Goal: Information Seeking & Learning: Get advice/opinions

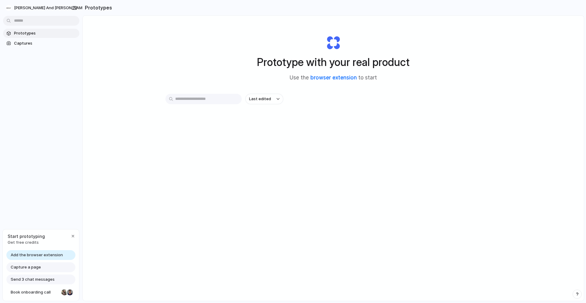
click at [339, 76] on link "browser extension" at bounding box center [334, 78] width 46 height 6
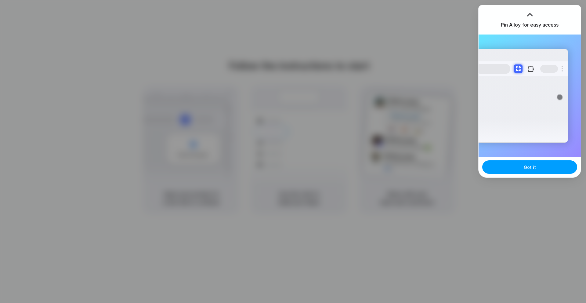
click at [528, 168] on span "Got it" at bounding box center [530, 167] width 12 height 6
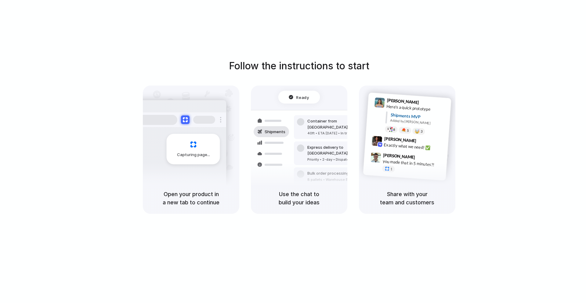
click at [434, 37] on div "Follow the instructions to start Capturing page Open your product in a new tab …" at bounding box center [299, 157] width 599 height 315
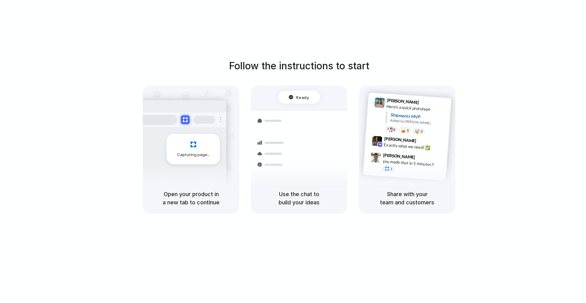
click at [416, 35] on div "Follow the instructions to start Capturing page Open your product in a new tab …" at bounding box center [299, 157] width 599 height 315
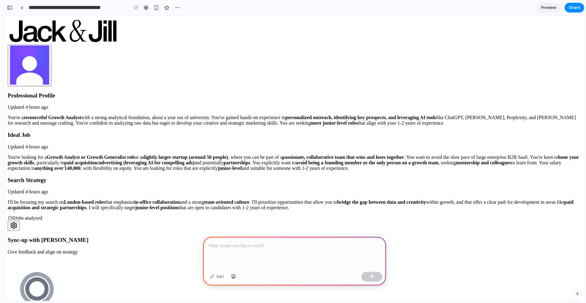
scroll to position [271, 0]
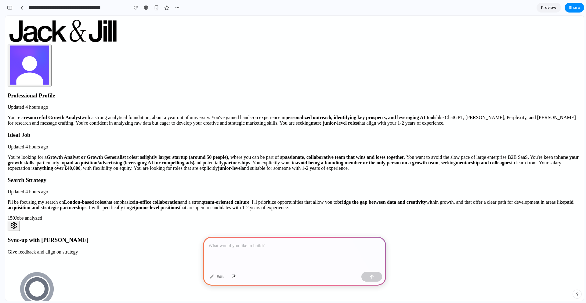
click at [283, 215] on div "150 Jobs analyzed" at bounding box center [295, 223] width 574 height 16
drag, startPoint x: 393, startPoint y: 215, endPoint x: 324, endPoint y: 271, distance: 88.8
click at [324, 271] on div "Edit" at bounding box center [294, 277] width 183 height 16
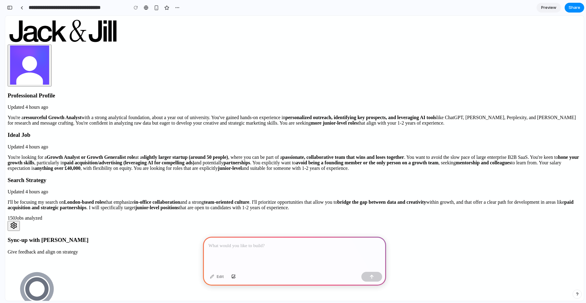
click at [344, 251] on div at bounding box center [294, 253] width 183 height 33
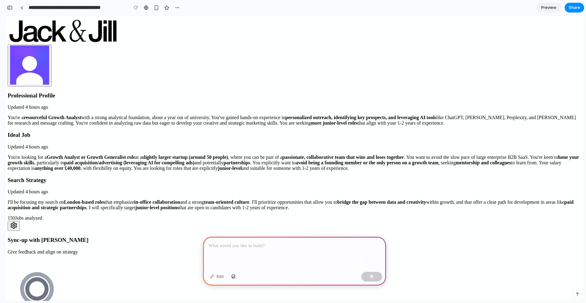
scroll to position [0, 0]
click at [272, 258] on div at bounding box center [294, 253] width 183 height 33
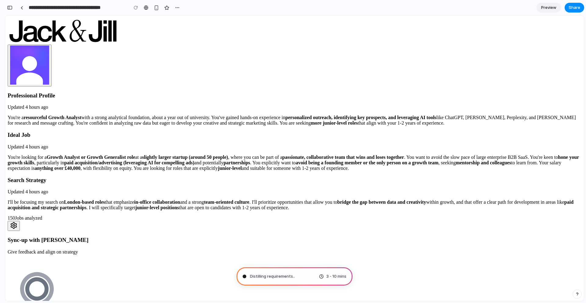
click at [278, 276] on span "Distilling requirements .." at bounding box center [272, 276] width 45 height 6
click at [158, 9] on div "button" at bounding box center [156, 7] width 5 height 5
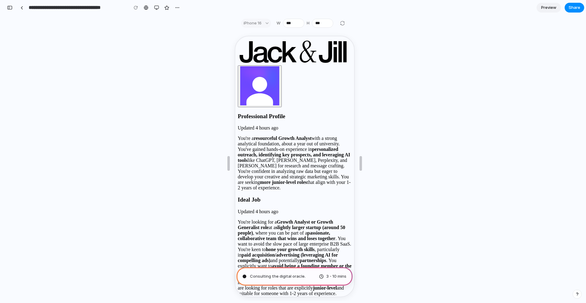
click at [261, 26] on div "iPhone 16" at bounding box center [256, 23] width 30 height 9
click at [261, 21] on div "iPhone 16" at bounding box center [256, 23] width 30 height 9
click at [267, 24] on div "iPhone 16" at bounding box center [256, 23] width 30 height 9
click at [268, 22] on div "iPhone 16" at bounding box center [256, 23] width 30 height 9
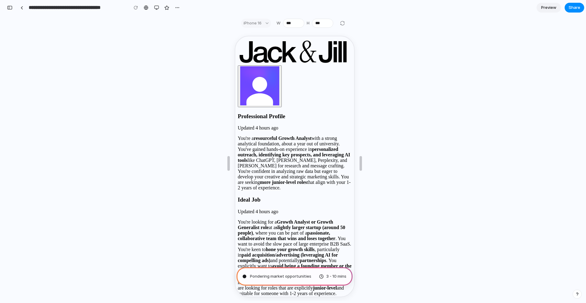
click at [268, 22] on div "iPhone 16" at bounding box center [256, 23] width 30 height 9
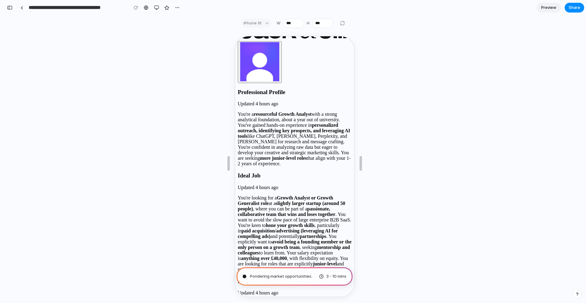
click at [268, 23] on div "iPhone 16" at bounding box center [256, 23] width 30 height 9
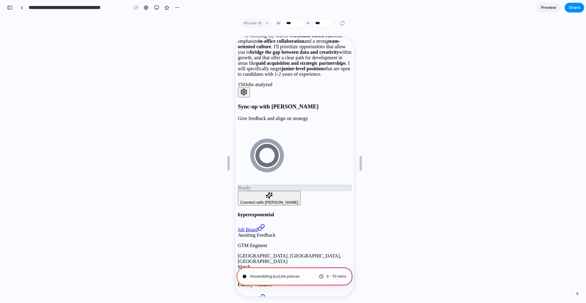
scroll to position [292, 0]
click at [149, 7] on link at bounding box center [146, 7] width 9 height 9
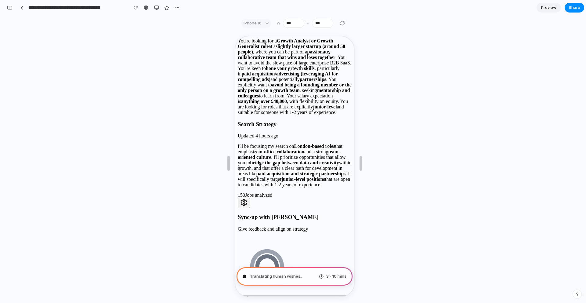
scroll to position [0, 0]
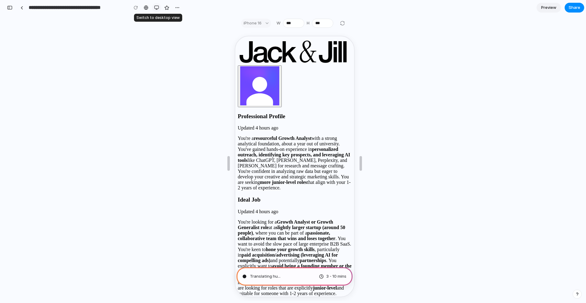
click at [154, 7] on div "button" at bounding box center [156, 7] width 5 height 5
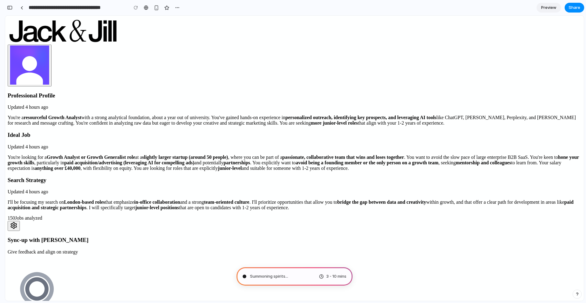
click at [270, 276] on span "Summoning spirits ..." at bounding box center [269, 276] width 38 height 6
click at [20, 221] on button "button" at bounding box center [14, 226] width 12 height 10
click at [165, 155] on strong "slightly larger startup (around 50 people)" at bounding box center [185, 157] width 86 height 5
click at [173, 144] on p "Updated 4 hours ago" at bounding box center [295, 146] width 574 height 5
click at [172, 144] on p "Updated 4 hours ago" at bounding box center [295, 146] width 574 height 5
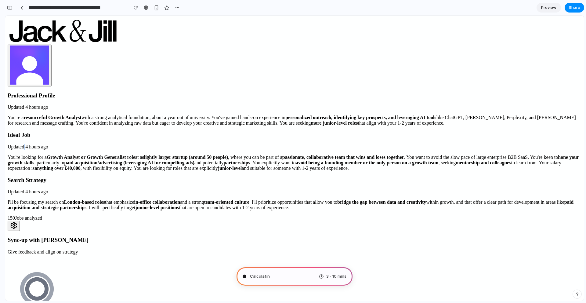
click at [172, 144] on p "Updated 4 hours ago" at bounding box center [295, 146] width 574 height 5
type input "**********"
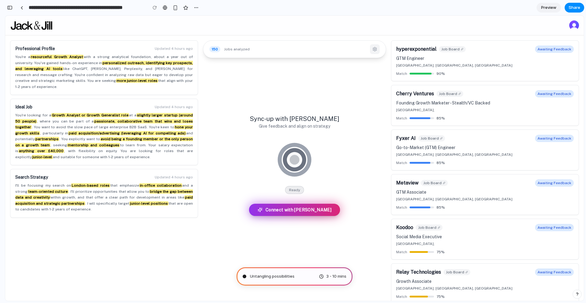
click at [373, 48] on icon "button" at bounding box center [375, 49] width 4 height 4
click at [347, 109] on div "Sync-up with Jack Give feedback and align on strategy Ready Connect with Jack" at bounding box center [294, 167] width 193 height 265
click at [285, 274] on span "Translating human wishes ..." at bounding box center [276, 276] width 53 height 6
click at [333, 276] on span "3 - 10 mins" at bounding box center [337, 276] width 20 height 6
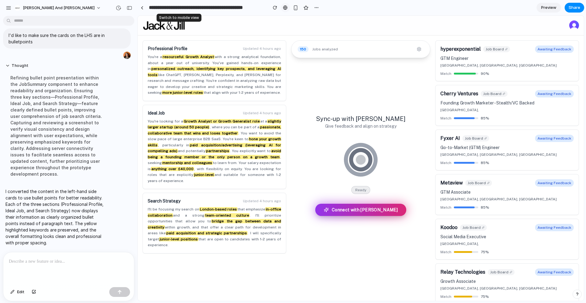
scroll to position [2, 0]
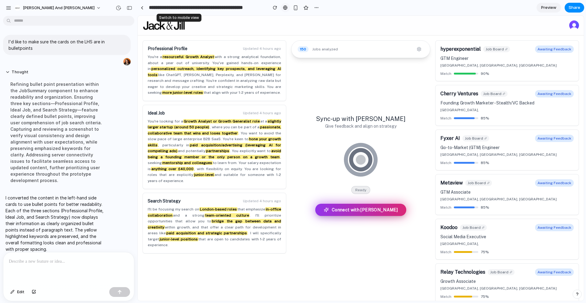
click at [174, 8] on div "**********" at bounding box center [229, 7] width 184 height 11
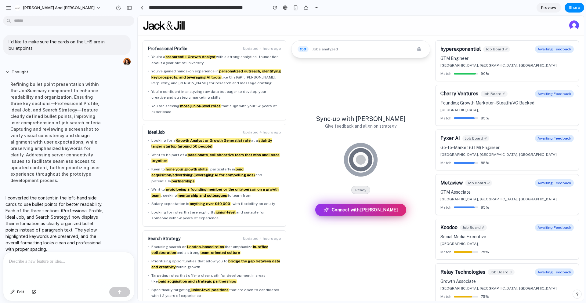
scroll to position [0, 0]
click at [45, 249] on div "I converted the content in the left-hand side cards to use bullet points for be…" at bounding box center [56, 223] width 107 height 65
click at [53, 195] on p "I converted the content in the left-hand side cards to use bullet points for be…" at bounding box center [56, 224] width 102 height 58
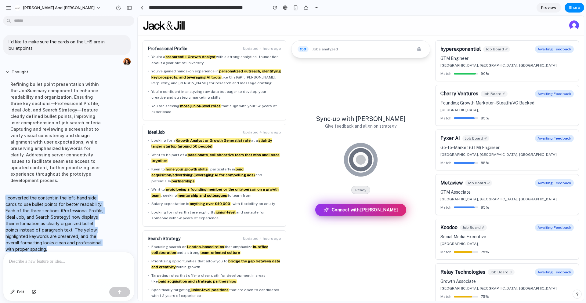
click at [53, 195] on p "I converted the content in the left-hand side cards to use bullet points for be…" at bounding box center [56, 224] width 102 height 58
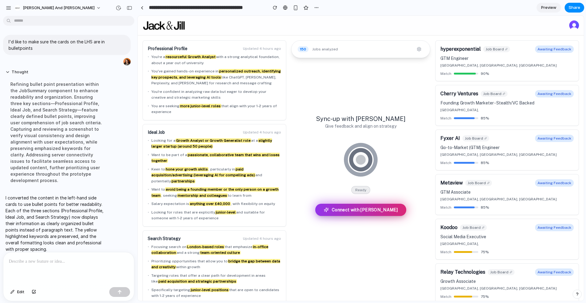
click at [59, 270] on div at bounding box center [68, 268] width 131 height 32
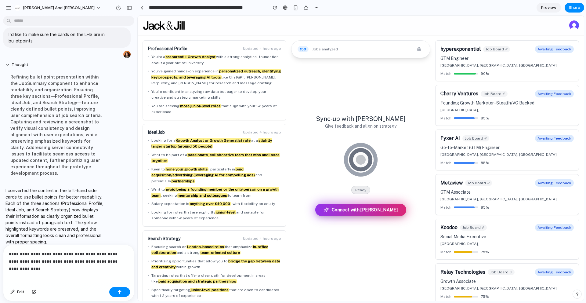
scroll to position [16, 0]
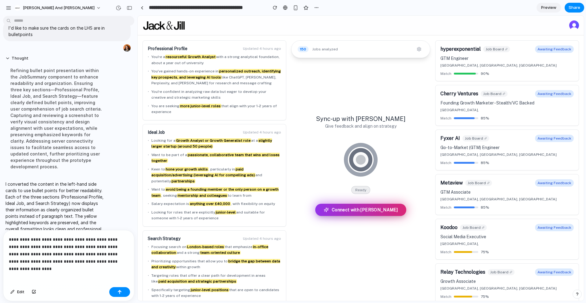
click at [42, 253] on p "**********" at bounding box center [69, 250] width 120 height 29
click at [113, 266] on div "**********" at bounding box center [68, 257] width 131 height 54
click at [71, 263] on p "**********" at bounding box center [69, 250] width 120 height 29
click at [90, 266] on div "**********" at bounding box center [68, 257] width 131 height 54
click at [89, 264] on p "**********" at bounding box center [69, 250] width 120 height 29
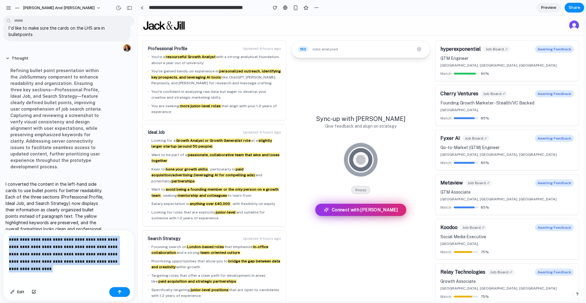
click at [89, 264] on p "**********" at bounding box center [69, 250] width 120 height 29
click at [87, 261] on p "**********" at bounding box center [69, 250] width 120 height 29
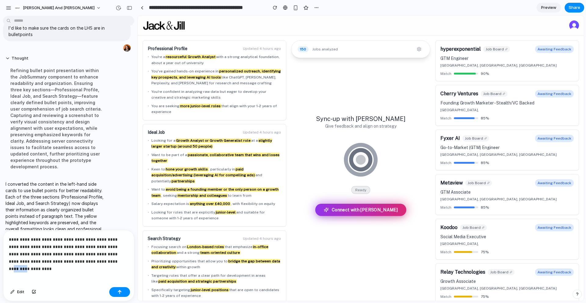
click at [87, 261] on p "**********" at bounding box center [69, 250] width 120 height 29
click at [114, 263] on p "**********" at bounding box center [69, 250] width 120 height 29
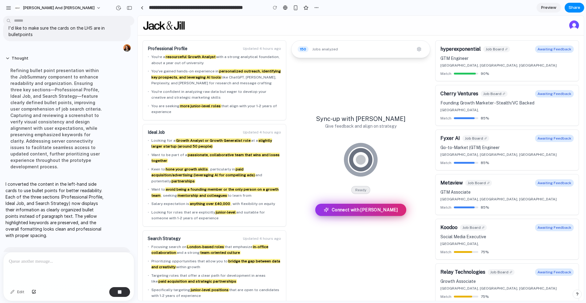
scroll to position [71, 0]
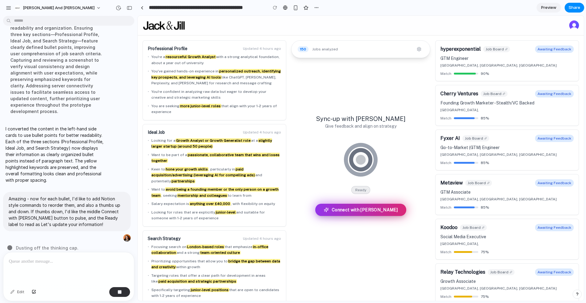
click at [441, 130] on div "Fyxer AI Job Board Awaiting Feedback Go-to-Market (GTM) Engineer London, Englan…" at bounding box center [507, 150] width 143 height 40
click at [453, 93] on h4 "Cherry Ventures" at bounding box center [460, 93] width 38 height 7
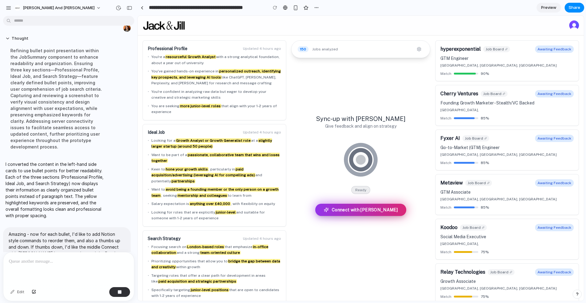
scroll to position [0, 0]
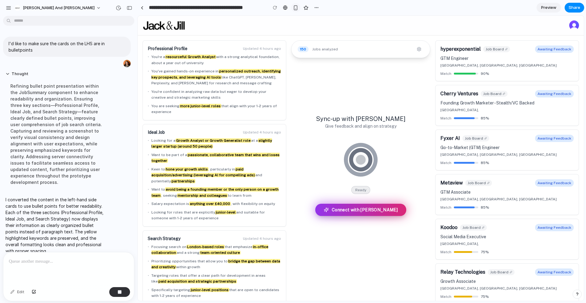
click at [297, 8] on div "button" at bounding box center [295, 7] width 5 height 5
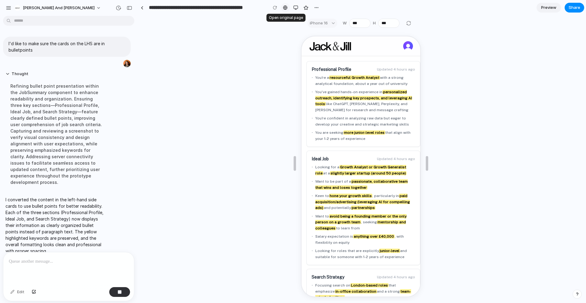
click at [285, 10] on link at bounding box center [285, 7] width 9 height 9
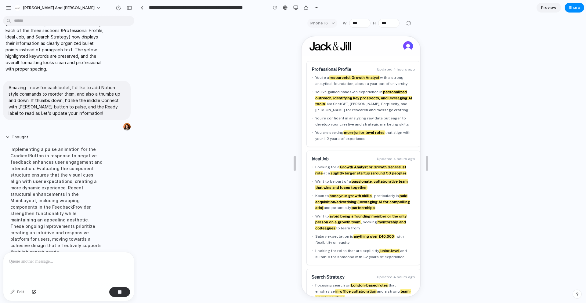
scroll to position [90, 0]
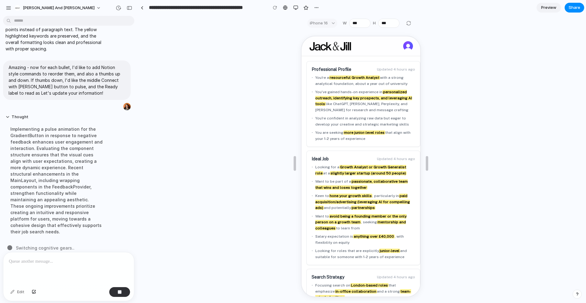
click at [53, 160] on div "Implementing a pulse animation for the GradientButton in response to negative f…" at bounding box center [56, 180] width 102 height 116
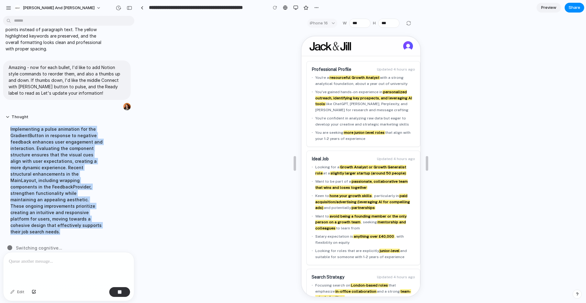
click at [53, 160] on div "Implementing a pulse animation for the GradientButton in response to negative f…" at bounding box center [56, 180] width 102 height 116
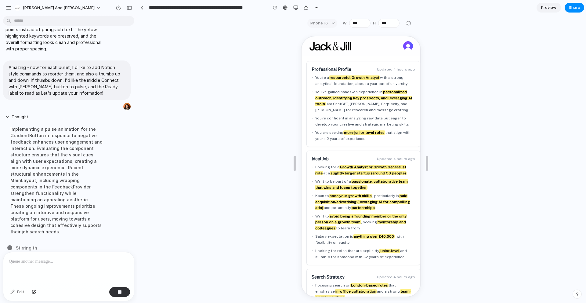
click at [92, 193] on div "Implementing a pulse animation for the GradientButton in response to negative f…" at bounding box center [56, 180] width 102 height 116
click at [294, 7] on div "button" at bounding box center [296, 7] width 5 height 5
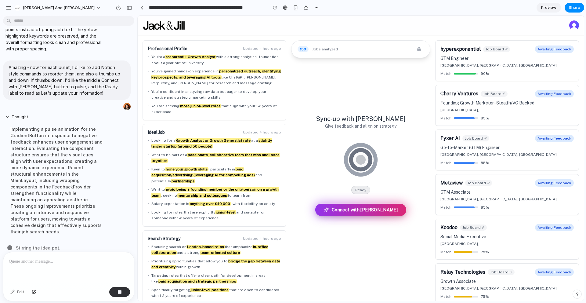
scroll to position [83, 0]
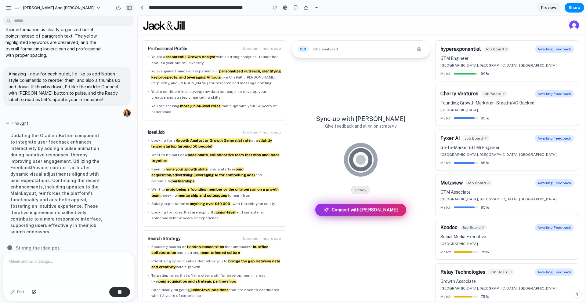
click at [131, 9] on div "button" at bounding box center [129, 8] width 5 height 4
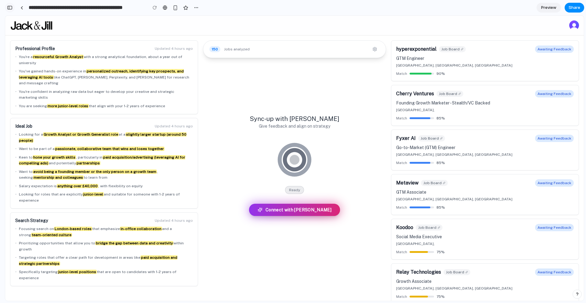
click at [13, 8] on button "button" at bounding box center [10, 8] width 10 height 10
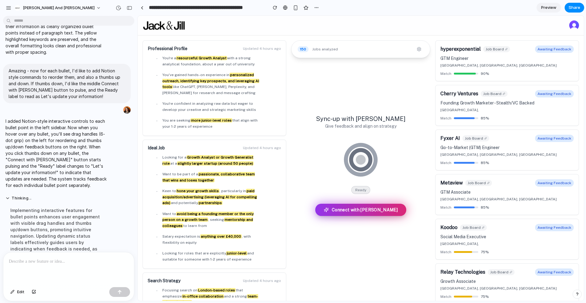
scroll to position [103, 0]
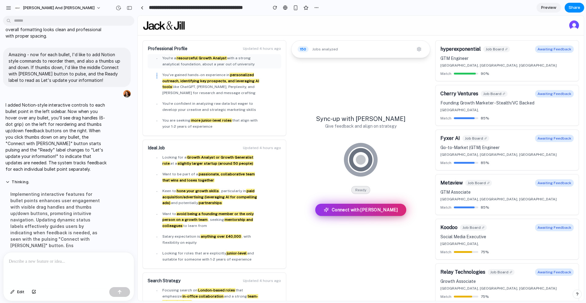
drag, startPoint x: 156, startPoint y: 80, endPoint x: 154, endPoint y: 68, distance: 11.8
click at [155, 68] on ul "• You're a resourceful Growth Analyst with a strong analytical foundation, abou…" at bounding box center [214, 92] width 133 height 77
click at [155, 87] on div "• You've gained hands-on experience in personalized outreach, identifying key p…" at bounding box center [214, 84] width 131 height 24
click at [158, 60] on div "• You're a resourceful Growth Analyst with a strong analytical foundation, abou…" at bounding box center [214, 61] width 131 height 12
drag, startPoint x: 151, startPoint y: 61, endPoint x: 152, endPoint y: 76, distance: 14.7
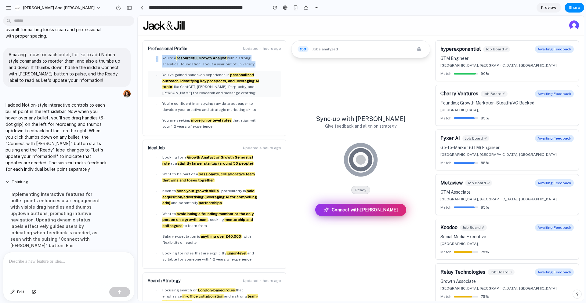
click at [152, 76] on ul "• You're a resourceful Growth Analyst with a strong analytical foundation, abou…" at bounding box center [214, 92] width 133 height 77
click at [152, 76] on icon at bounding box center [151, 75] width 2 height 4
drag, startPoint x: 152, startPoint y: 76, endPoint x: 150, endPoint y: 62, distance: 13.8
click at [150, 62] on ul "• You're a resourceful Growth Analyst with a strong analytical foundation, abou…" at bounding box center [214, 92] width 133 height 77
click at [257, 77] on span "You've gained hands-on experience in personalized outreach, identifying key pro…" at bounding box center [212, 84] width 98 height 24
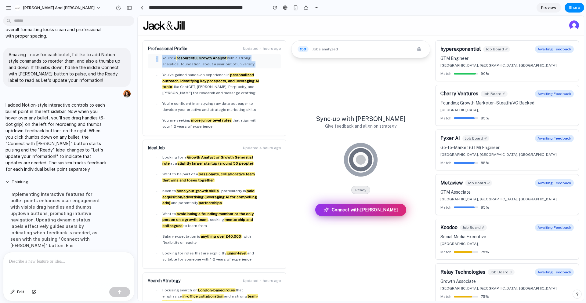
drag, startPoint x: 150, startPoint y: 74, endPoint x: 153, endPoint y: 59, distance: 15.3
click at [153, 59] on ul "• You're a resourceful Growth Analyst with a strong analytical foundation, abou…" at bounding box center [214, 92] width 133 height 77
click at [178, 169] on ul "• Looking for a Growth Analyst or Growth Generalist role at a slightly larger s…" at bounding box center [214, 208] width 133 height 110
click at [177, 180] on strong "passionate, collaborative team that wins and loses together" at bounding box center [209, 177] width 93 height 10
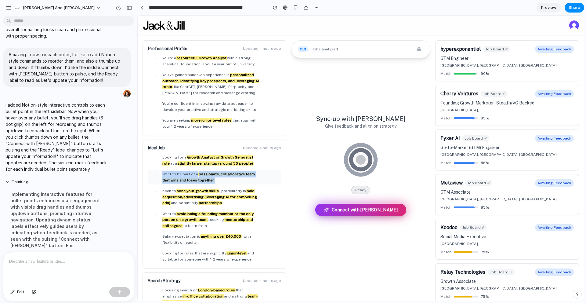
click at [177, 180] on strong "passionate, collaborative team that wins and loses together" at bounding box center [209, 177] width 93 height 10
click at [149, 173] on div at bounding box center [151, 174] width 5 height 6
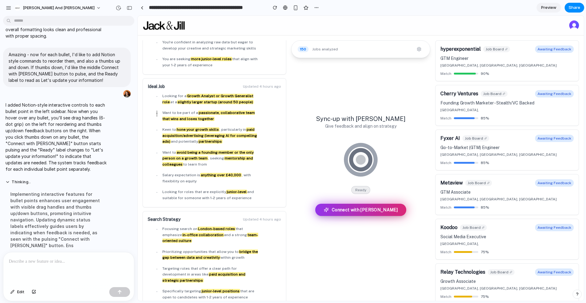
click at [42, 269] on div at bounding box center [68, 268] width 131 height 32
click at [23, 181] on button "Thinking ." at bounding box center [56, 182] width 102 height 5
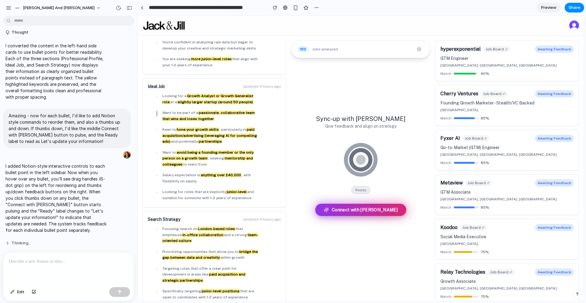
scroll to position [42, 0]
click at [33, 219] on p "I added Notion-style interactive controls to each bullet point in the left side…" at bounding box center [56, 198] width 102 height 71
click at [212, 124] on ul "• Looking for a Growth Analyst or Growth Generalist role at a slightly larger s…" at bounding box center [214, 147] width 133 height 110
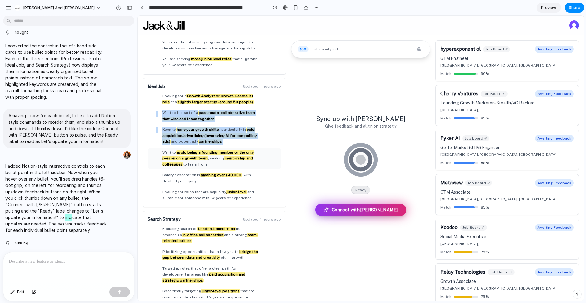
drag, startPoint x: 150, startPoint y: 111, endPoint x: 154, endPoint y: 149, distance: 37.7
click at [154, 149] on ul "• Looking for a Growth Analyst or Growth Generalist role at a slightly larger s…" at bounding box center [214, 147] width 133 height 110
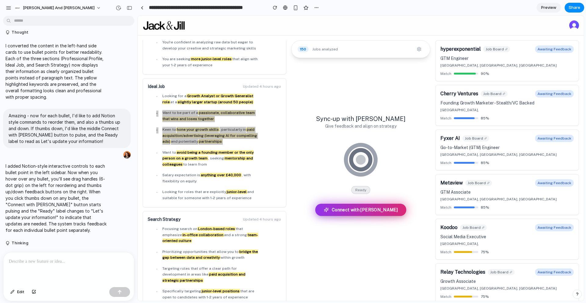
click at [80, 260] on p at bounding box center [69, 261] width 120 height 7
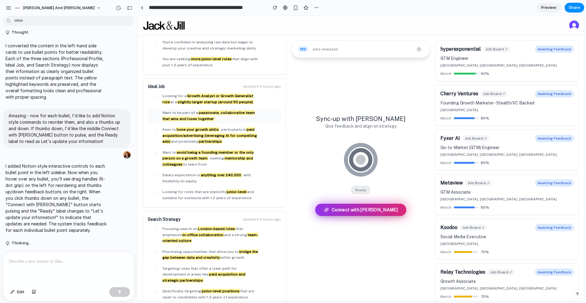
click at [166, 120] on strong "passionate, collaborative team that wins and loses together" at bounding box center [209, 116] width 93 height 10
click at [154, 112] on div "• Want to be part of a passionate, collaborative team that wins and loses toget…" at bounding box center [214, 116] width 131 height 12
drag, startPoint x: 154, startPoint y: 112, endPoint x: 168, endPoint y: 117, distance: 15.5
click at [168, 117] on div "• Want to be part of a passionate, collaborative team that wins and loses toget…" at bounding box center [214, 116] width 131 height 12
click at [82, 222] on p "I added Notion-style interactive controls to each bullet point in the left side…" at bounding box center [56, 198] width 102 height 71
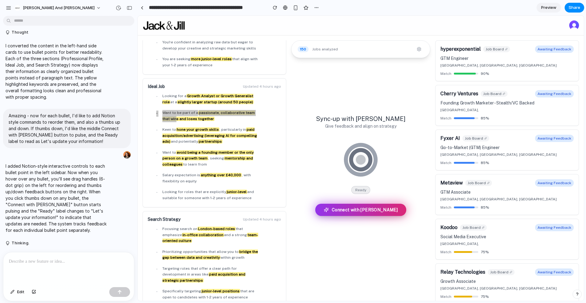
click at [73, 267] on div at bounding box center [68, 268] width 131 height 32
click at [20, 246] on button "Thinking .." at bounding box center [56, 243] width 102 height 5
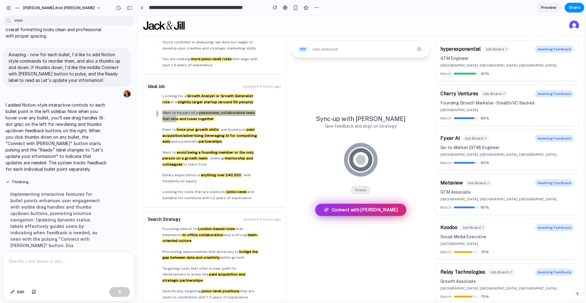
click at [27, 265] on p at bounding box center [69, 261] width 120 height 7
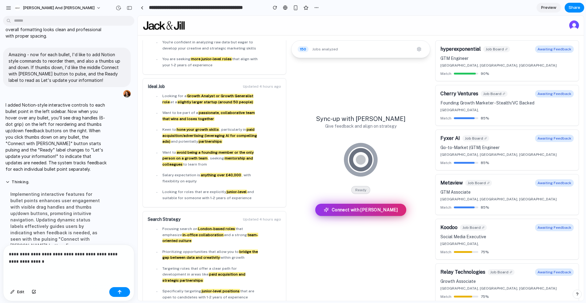
click at [519, 198] on div "London, England, United Kingdom" at bounding box center [507, 198] width 133 height 7
click at [84, 273] on div "**********" at bounding box center [68, 265] width 131 height 40
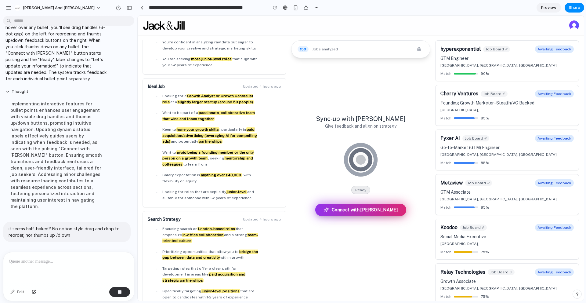
scroll to position [197, 0]
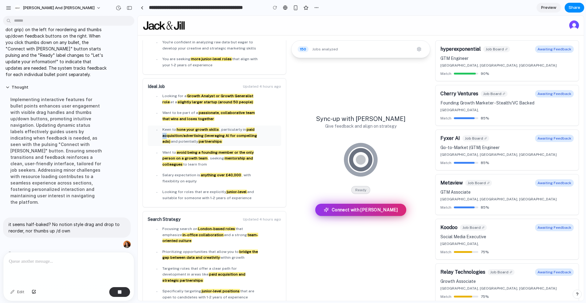
drag, startPoint x: 166, startPoint y: 138, endPoint x: 163, endPoint y: 135, distance: 5.2
click at [163, 136] on span "Keen to hone your growth skills , particularly in paid acquisition/advertising …" at bounding box center [212, 136] width 98 height 18
drag, startPoint x: 152, startPoint y: 129, endPoint x: 154, endPoint y: 123, distance: 6.1
click at [154, 122] on ul "• Looking for a Growth Analyst or Growth Generalist role at a slightly larger s…" at bounding box center [214, 147] width 133 height 110
click at [154, 123] on ul "• Looking for a Growth Analyst or Growth Generalist role at a slightly larger s…" at bounding box center [214, 147] width 133 height 110
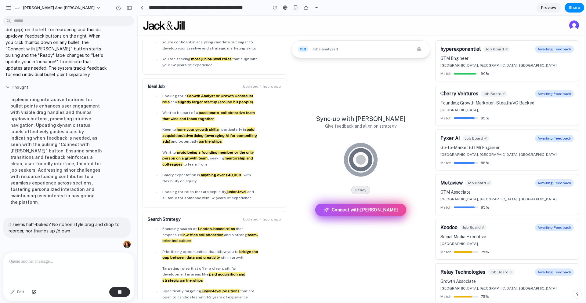
click at [360, 212] on span "Connect with Jack" at bounding box center [365, 210] width 66 height 6
click at [162, 191] on div "• Looking for roles that are explicitly junior-level and suitable for someone w…" at bounding box center [214, 195] width 131 height 12
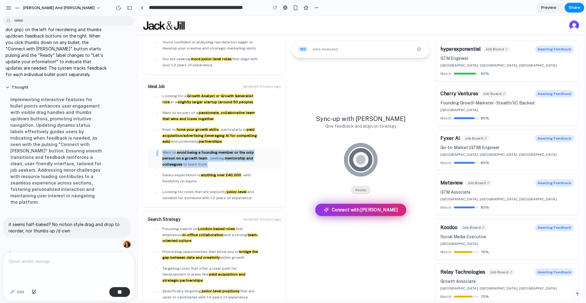
drag, startPoint x: 152, startPoint y: 173, endPoint x: 150, endPoint y: 156, distance: 16.6
click at [150, 156] on ul "• Looking for a Growth Analyst or Growth Generalist role at a slightly larger s…" at bounding box center [214, 147] width 133 height 110
click at [150, 156] on div "• Want to avoid being a founding member or the only person on a growth team , s…" at bounding box center [214, 159] width 131 height 18
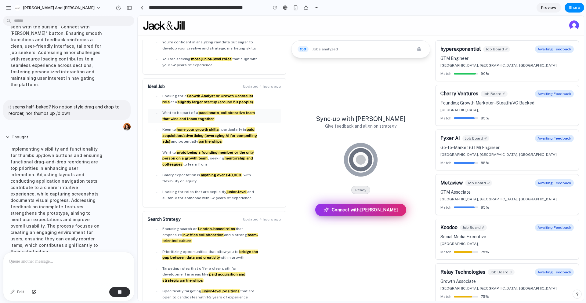
scroll to position [316, 0]
click at [179, 107] on ul "• Looking for a Growth Analyst or Growth Generalist role at a slightly larger s…" at bounding box center [214, 147] width 133 height 110
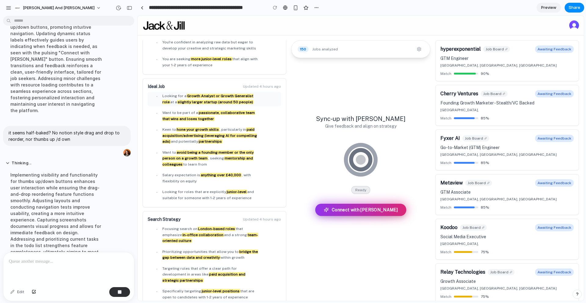
scroll to position [309, 0]
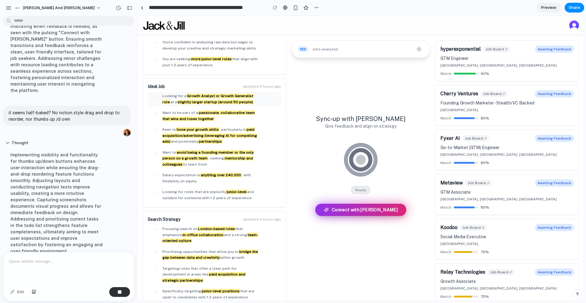
click at [169, 100] on span "Looking for a Growth Analyst or Growth Generalist role at a slightly larger sta…" at bounding box center [208, 99] width 91 height 10
click at [237, 232] on span "Focusing search on London-based roles that emphasize in-office collaboration an…" at bounding box center [212, 235] width 98 height 18
click at [206, 158] on span "Want to avoid being a founding member or the only person on a growth team , see…" at bounding box center [208, 158] width 91 height 16
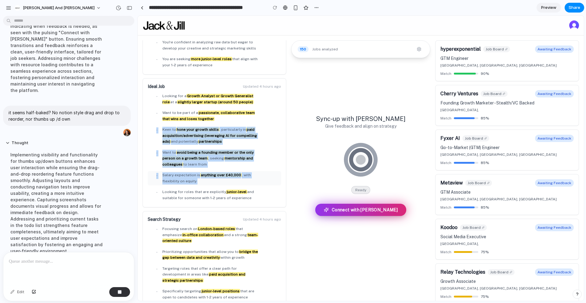
drag, startPoint x: 152, startPoint y: 128, endPoint x: 151, endPoint y: 183, distance: 55.6
click at [151, 184] on ul "• Looking for a Growth Analyst or Growth Generalist role at a slightly larger s…" at bounding box center [214, 147] width 133 height 110
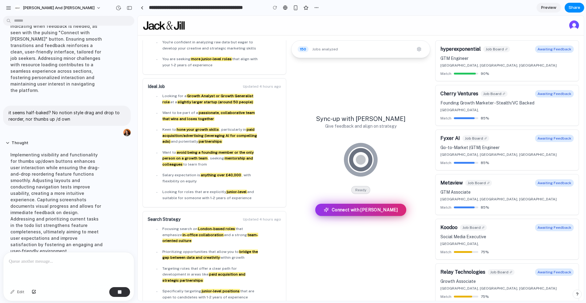
click at [305, 102] on div "Sync-up with Jack Give feedback and align on strategy Ready Connect with Jack" at bounding box center [361, 167] width 149 height 265
click at [306, 50] on span "150" at bounding box center [303, 49] width 11 height 6
click at [418, 50] on icon "button" at bounding box center [420, 49] width 4 height 4
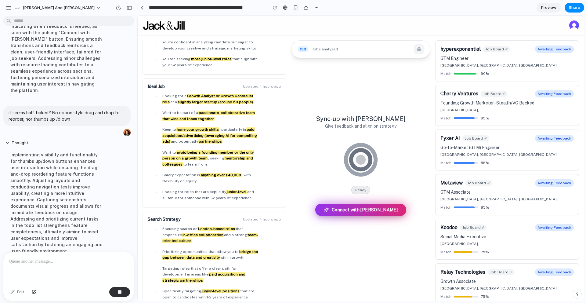
click at [418, 50] on icon "button" at bounding box center [420, 49] width 4 height 4
click at [357, 100] on div "Sync-up with Jack Give feedback and align on strategy Ready Connect with Jack" at bounding box center [361, 167] width 149 height 265
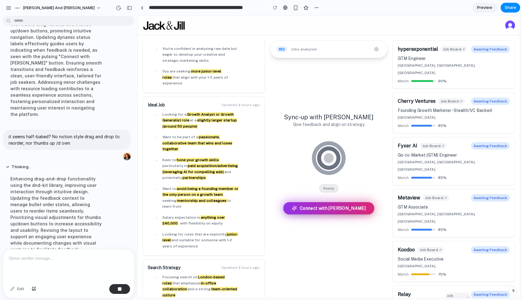
scroll to position [286, 0]
